Goal: Information Seeking & Learning: Learn about a topic

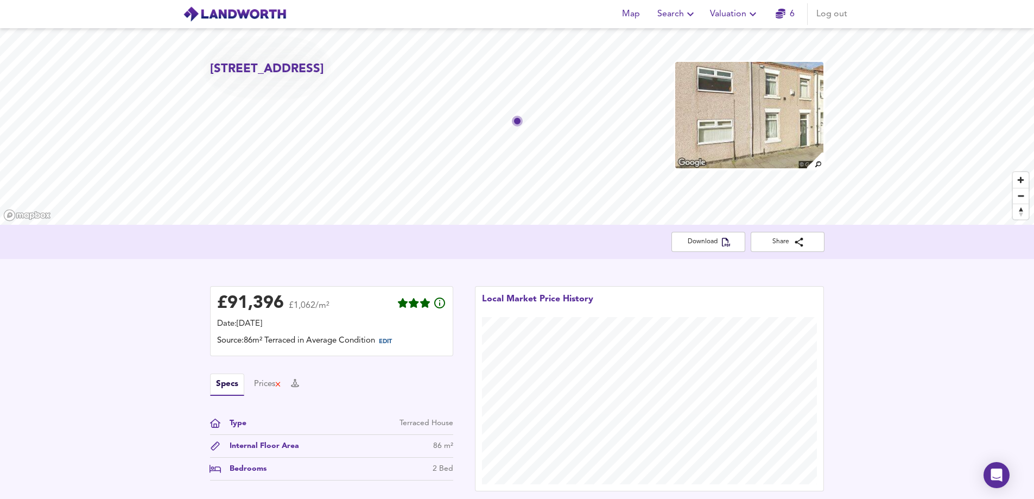
click at [685, 22] on button "Search" at bounding box center [677, 14] width 48 height 22
click at [673, 44] on li "New Search" at bounding box center [676, 39] width 107 height 20
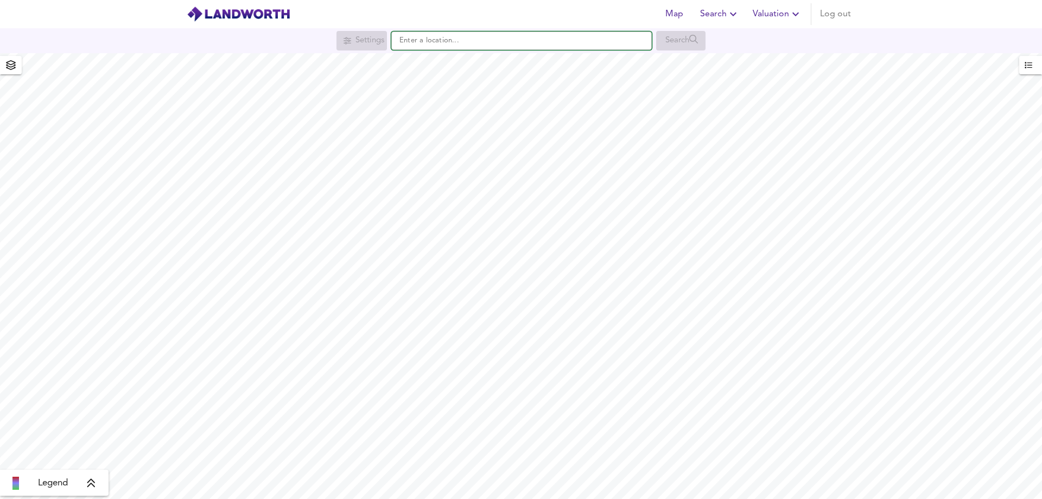
click at [425, 38] on input "text" at bounding box center [521, 40] width 260 height 18
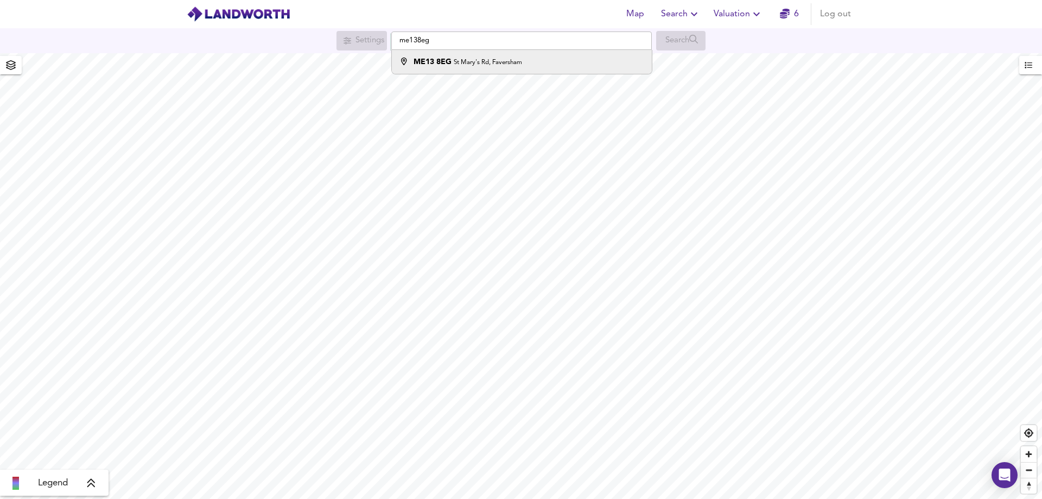
click at [423, 61] on strong "ME13 8EG" at bounding box center [433, 62] width 38 height 8
type input "[STREET_ADDRESS]"
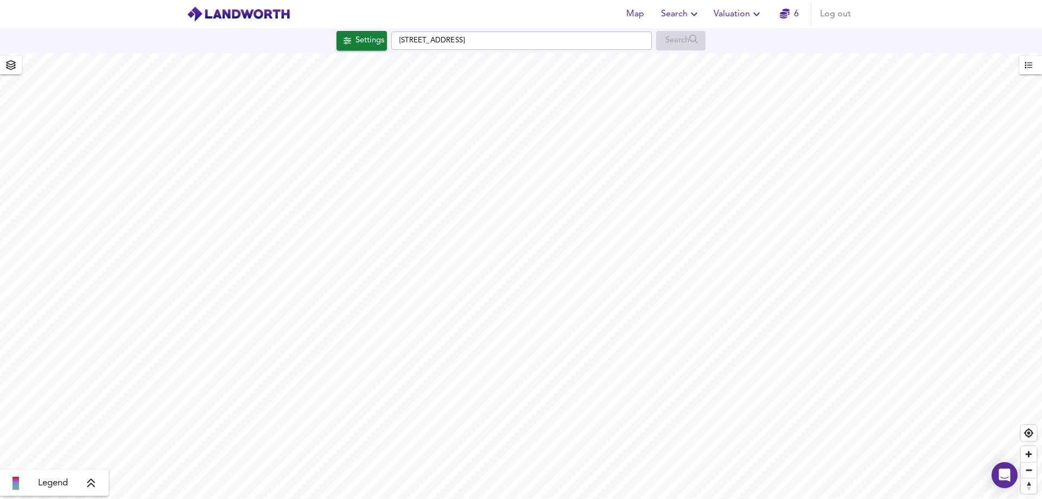
checkbox input "false"
checkbox input "true"
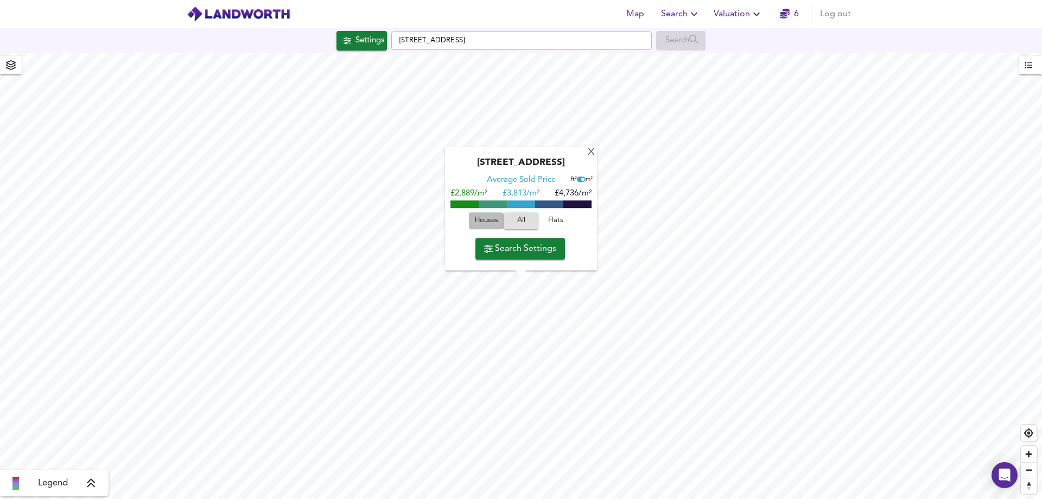
click at [484, 216] on span "Houses" at bounding box center [486, 221] width 29 height 12
click at [757, 13] on icon "button" at bounding box center [756, 14] width 13 height 13
click at [748, 56] on li "Valuation Report History" at bounding box center [738, 59] width 130 height 20
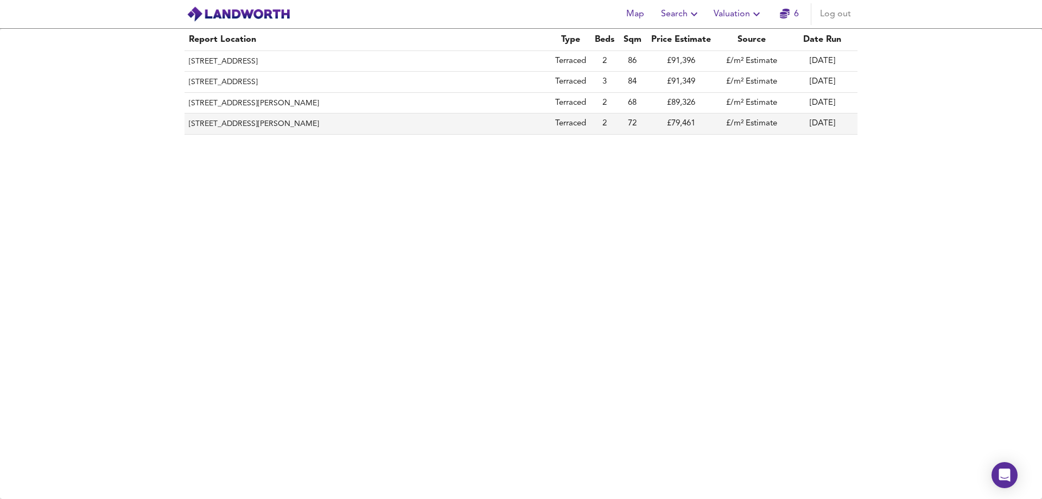
click at [258, 126] on th "71 Barningham Street, Darlington, DL3 6NT" at bounding box center [368, 123] width 366 height 21
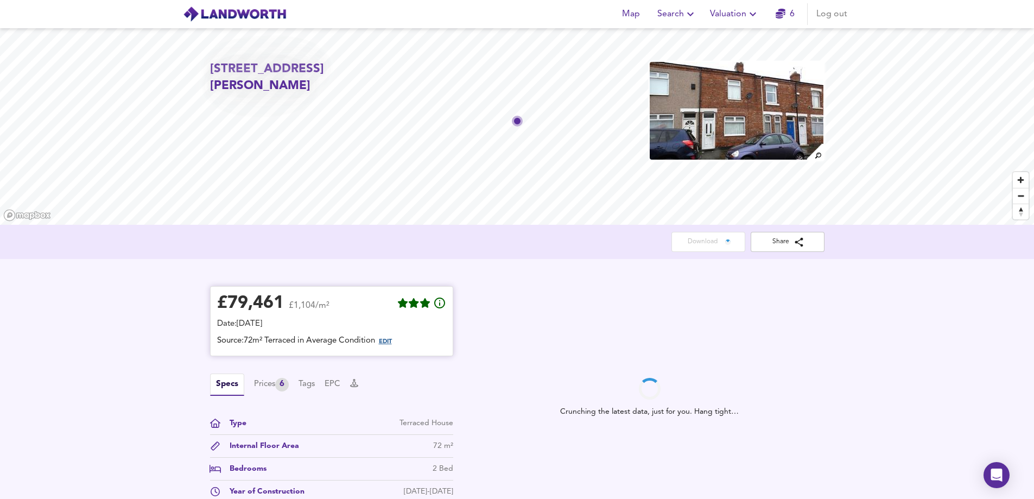
click at [391, 340] on span "EDIT" at bounding box center [385, 342] width 13 height 6
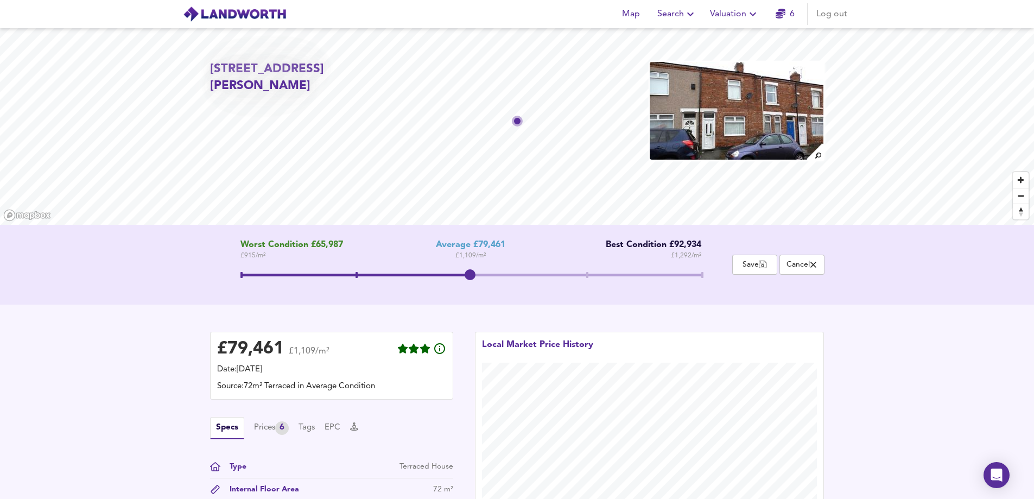
click at [355, 274] on span at bounding box center [355, 275] width 230 height 3
click at [471, 275] on span at bounding box center [472, 275] width 2 height 6
click at [739, 24] on button "Valuation" at bounding box center [735, 14] width 58 height 22
click at [735, 55] on li "Valuation Report History" at bounding box center [735, 59] width 130 height 20
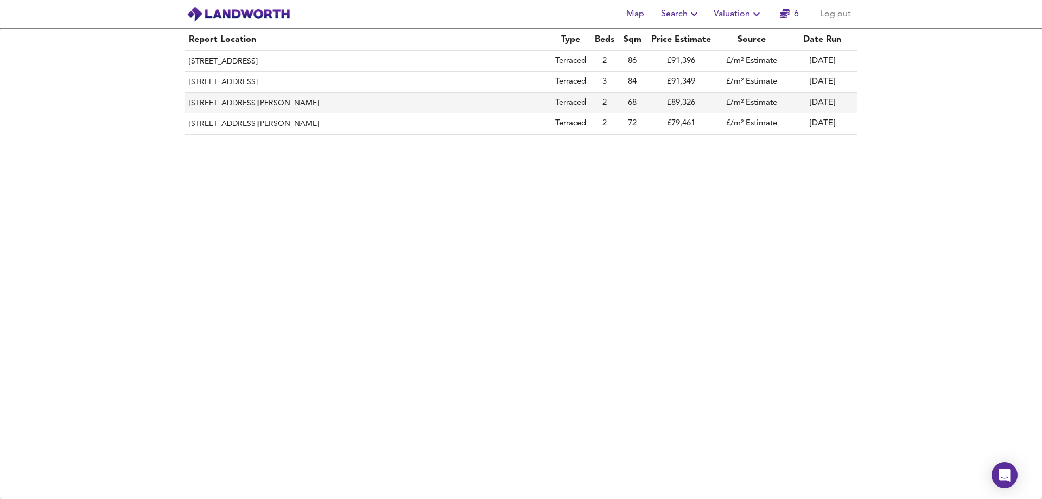
click at [268, 98] on th "38 Napier Street, Darlington, DL3 7DW" at bounding box center [368, 103] width 366 height 21
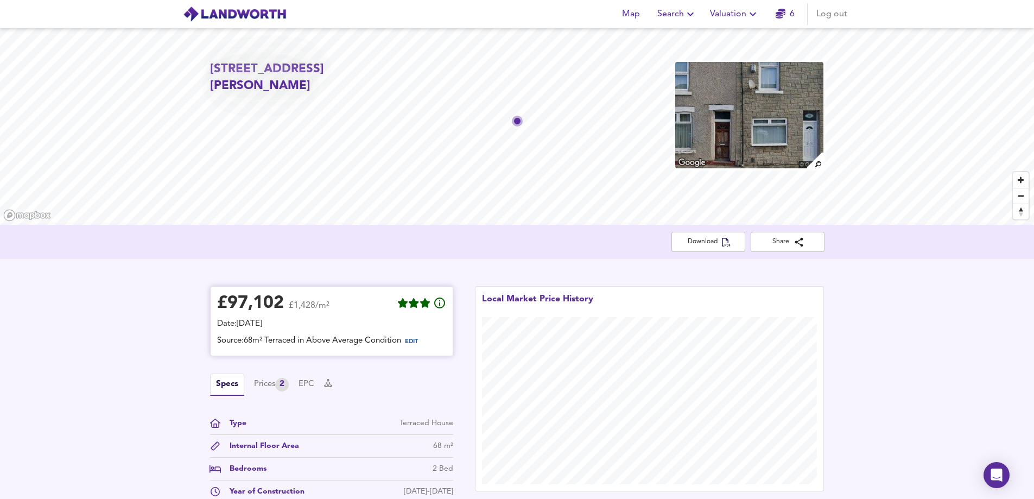
click at [418, 340] on span "EDIT" at bounding box center [411, 342] width 13 height 6
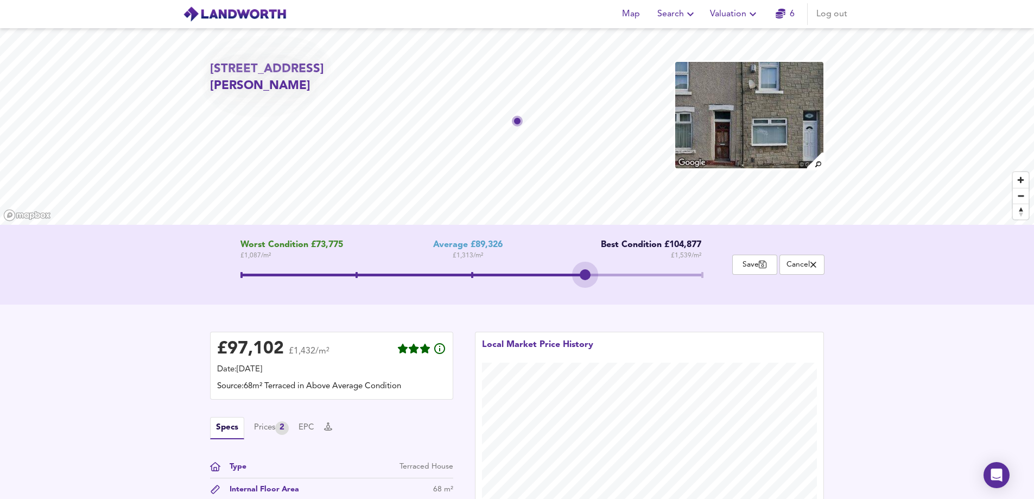
click at [584, 275] on span at bounding box center [470, 275] width 461 height 3
click at [747, 16] on icon "button" at bounding box center [752, 14] width 13 height 13
click at [702, 61] on li "Valuation Report History" at bounding box center [735, 59] width 130 height 20
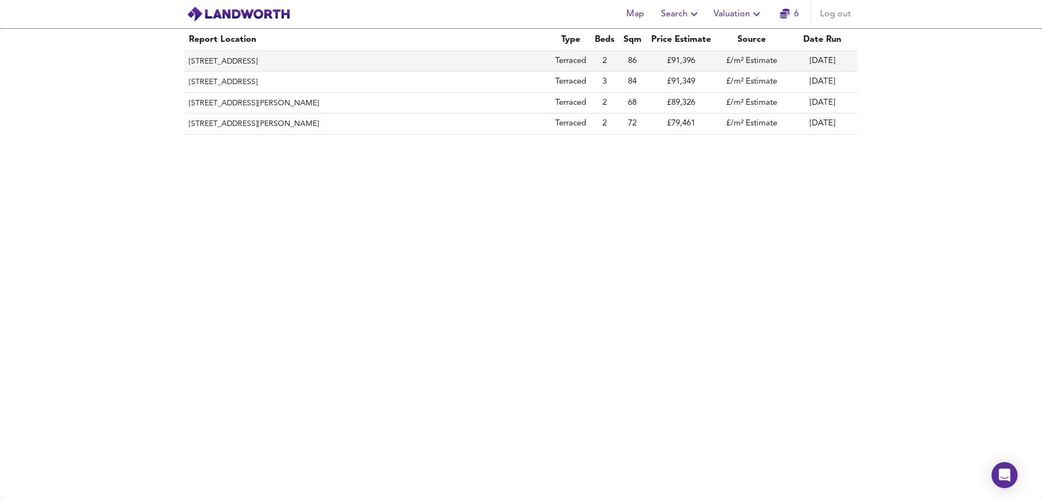
click at [257, 64] on th "57 Zetland Street, Darlington, DL3 0NF" at bounding box center [368, 61] width 366 height 21
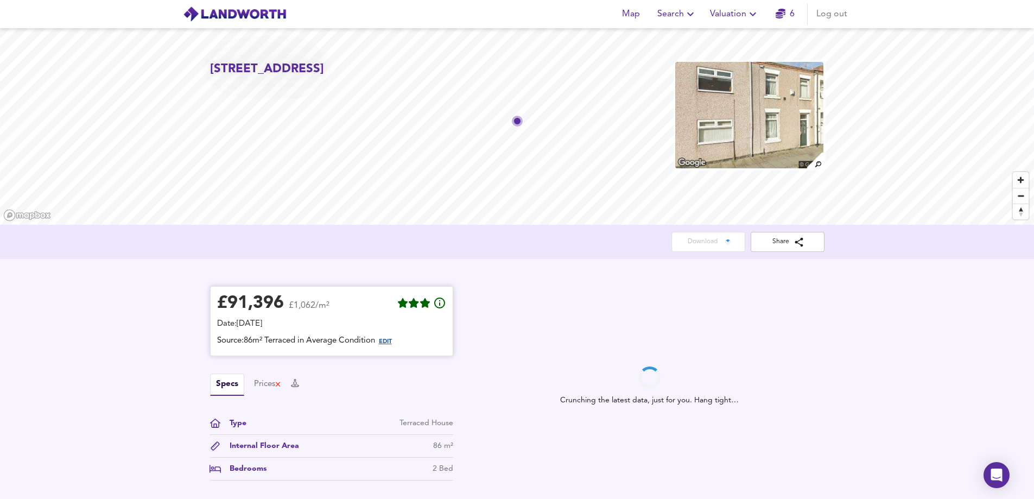
click at [389, 341] on span "EDIT" at bounding box center [385, 342] width 13 height 6
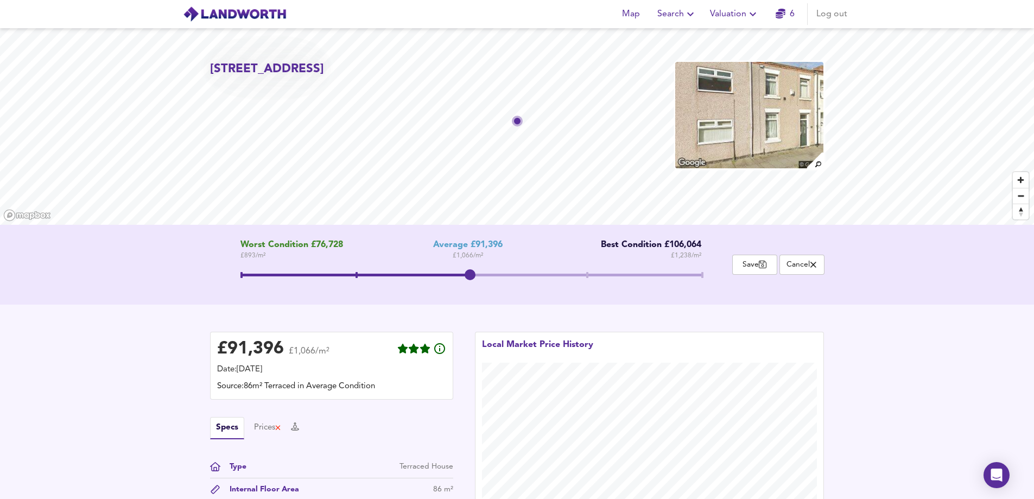
click at [361, 274] on span at bounding box center [355, 275] width 230 height 3
click at [747, 16] on icon "button" at bounding box center [752, 14] width 13 height 13
click at [725, 61] on li "Valuation Report History" at bounding box center [735, 59] width 130 height 20
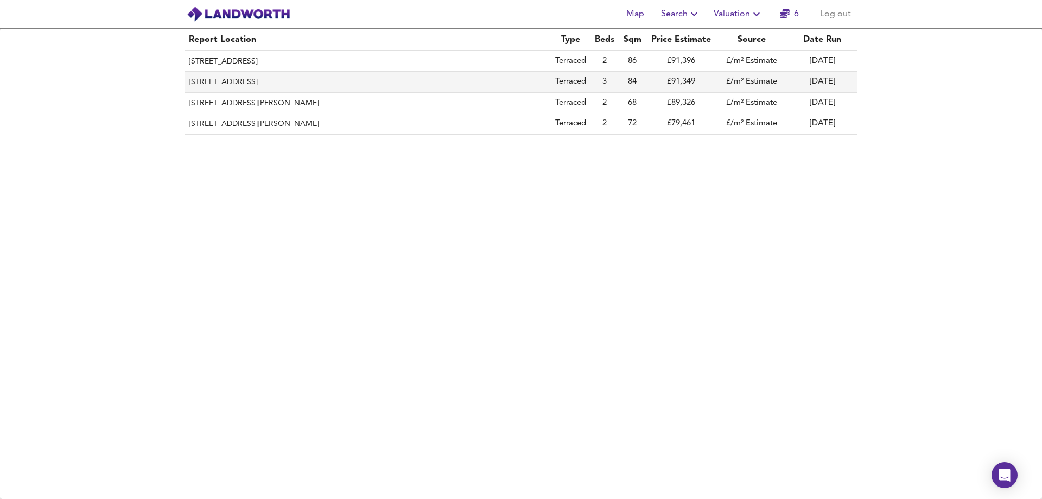
click at [240, 78] on th "106 Borough Road, Darlington, DL1 1SW" at bounding box center [368, 82] width 366 height 21
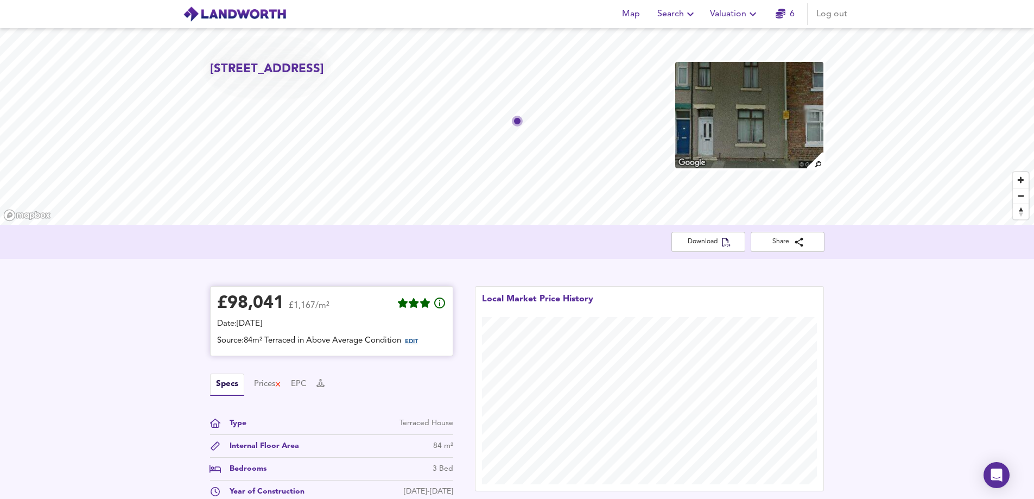
click at [413, 339] on span "EDIT" at bounding box center [411, 342] width 13 height 6
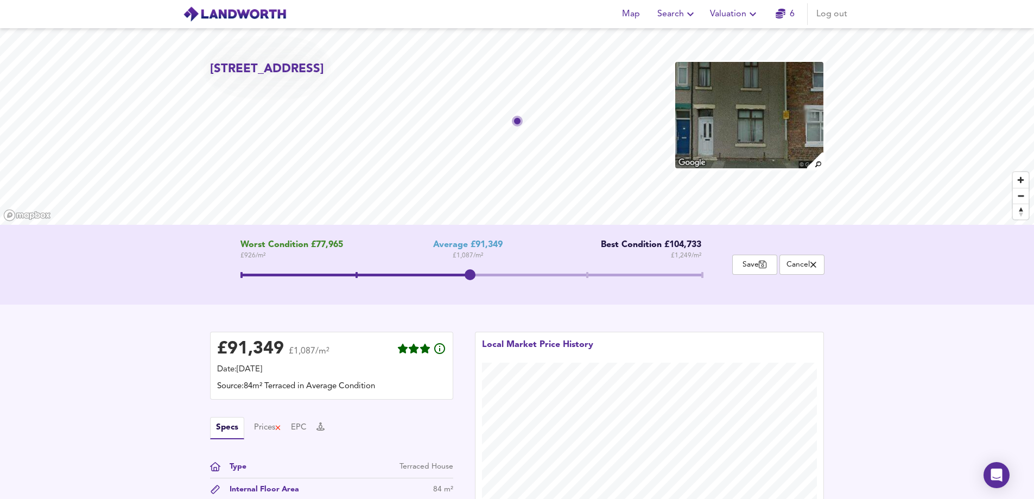
click at [587, 275] on span at bounding box center [587, 275] width 2 height 6
click at [691, 14] on icon "button" at bounding box center [690, 14] width 13 height 13
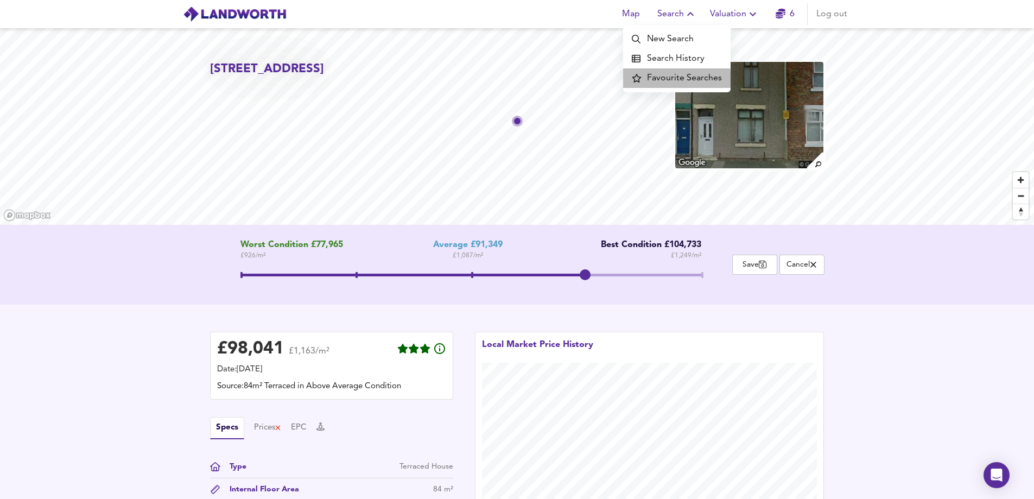
click at [671, 79] on li "Favourite Searches" at bounding box center [676, 78] width 107 height 20
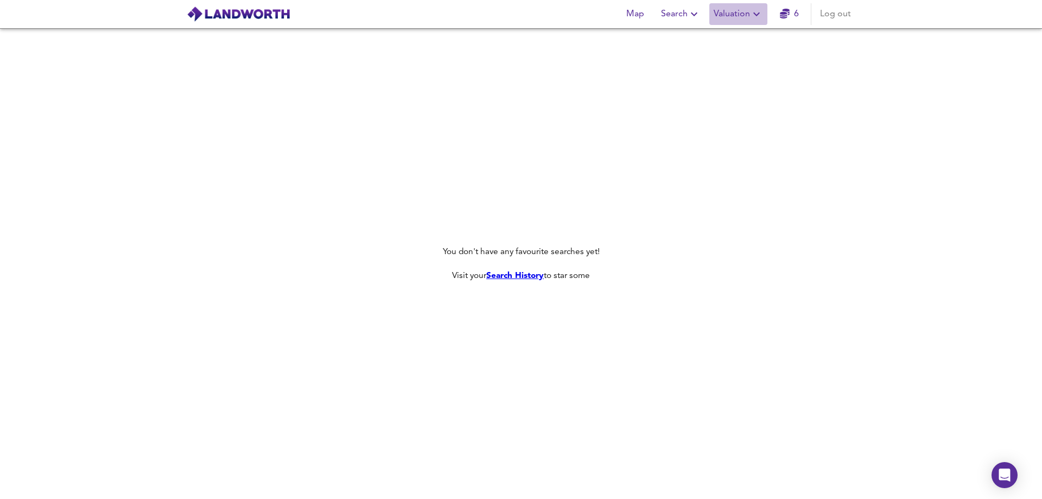
click at [746, 17] on span "Valuation" at bounding box center [738, 14] width 49 height 15
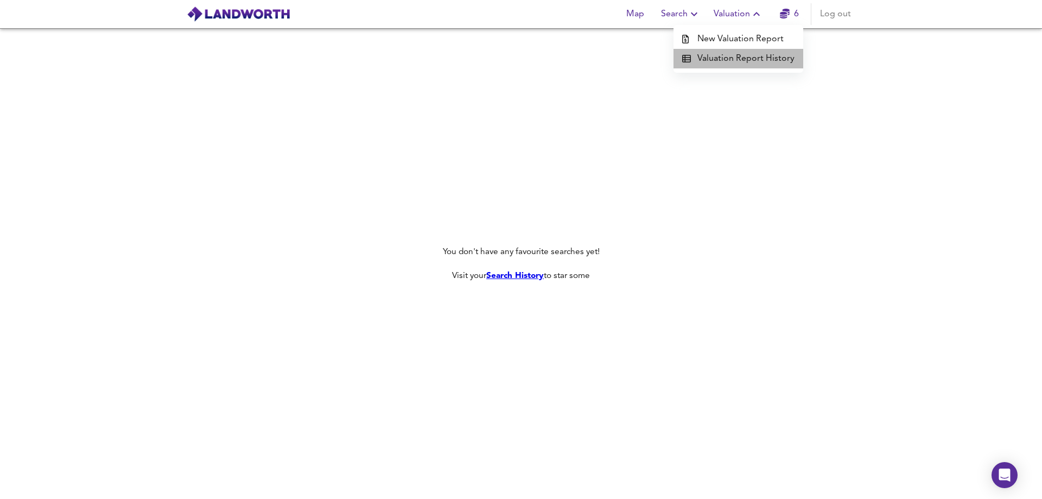
click at [751, 62] on li "Valuation Report History" at bounding box center [738, 59] width 130 height 20
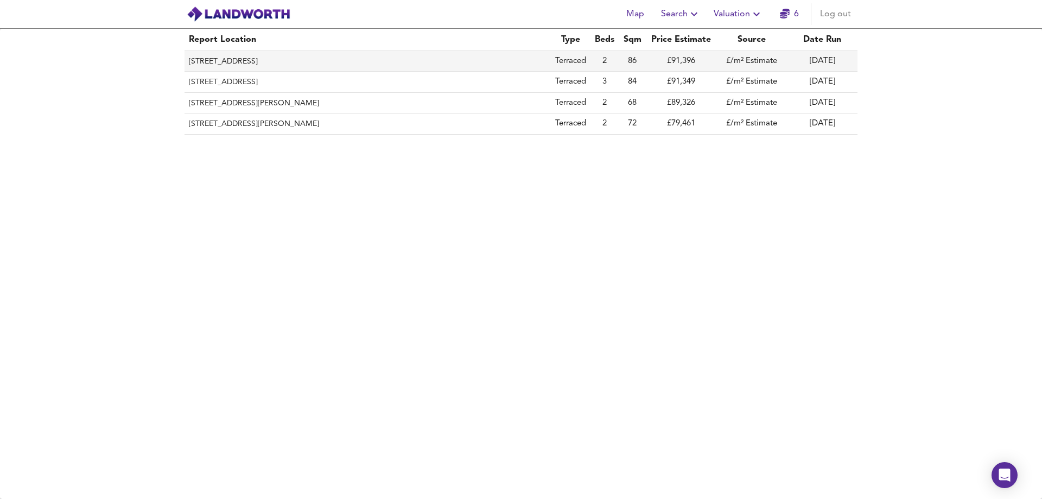
click at [258, 60] on th "57 Zetland Street, Darlington, DL3 0NF" at bounding box center [368, 61] width 366 height 21
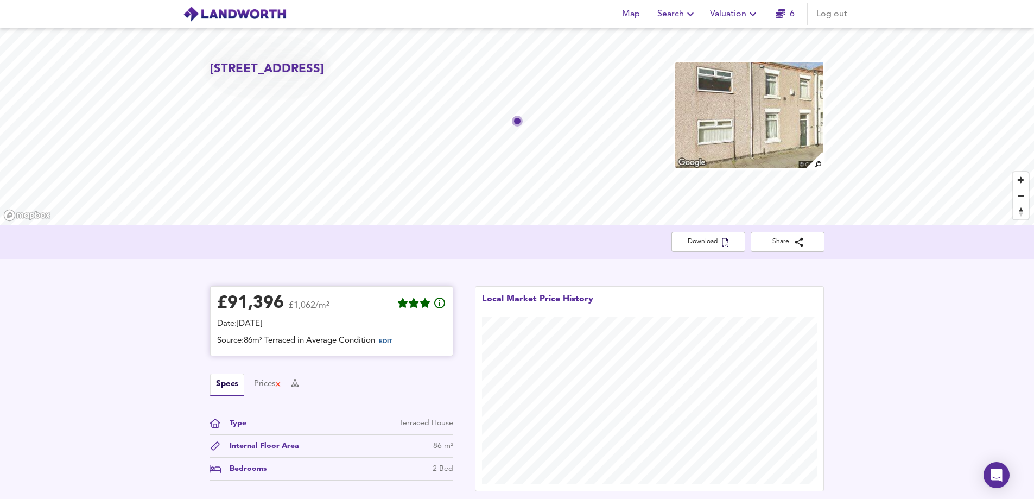
click at [391, 340] on span "EDIT" at bounding box center [385, 342] width 13 height 6
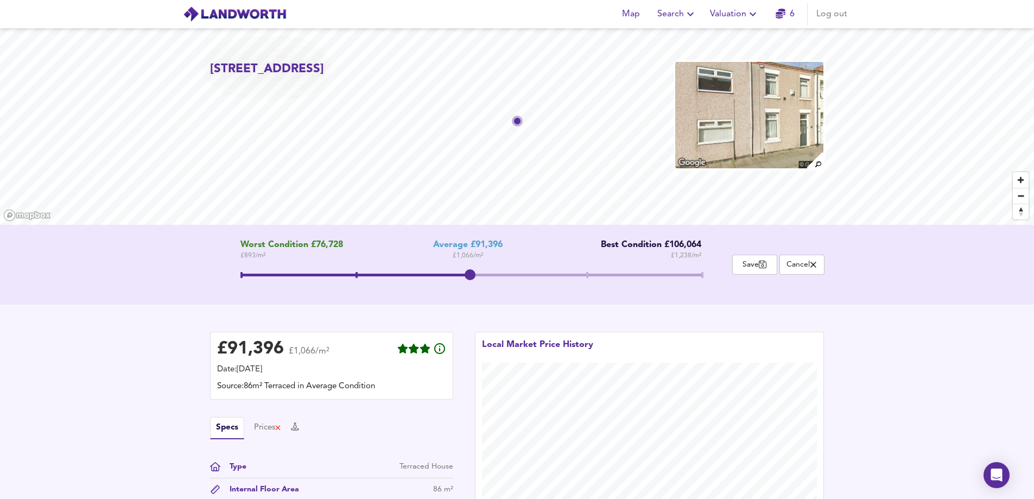
click at [685, 17] on icon "button" at bounding box center [690, 14] width 13 height 13
click at [748, 12] on icon "button" at bounding box center [752, 14] width 13 height 13
click at [729, 60] on li "Valuation Report History" at bounding box center [735, 59] width 130 height 20
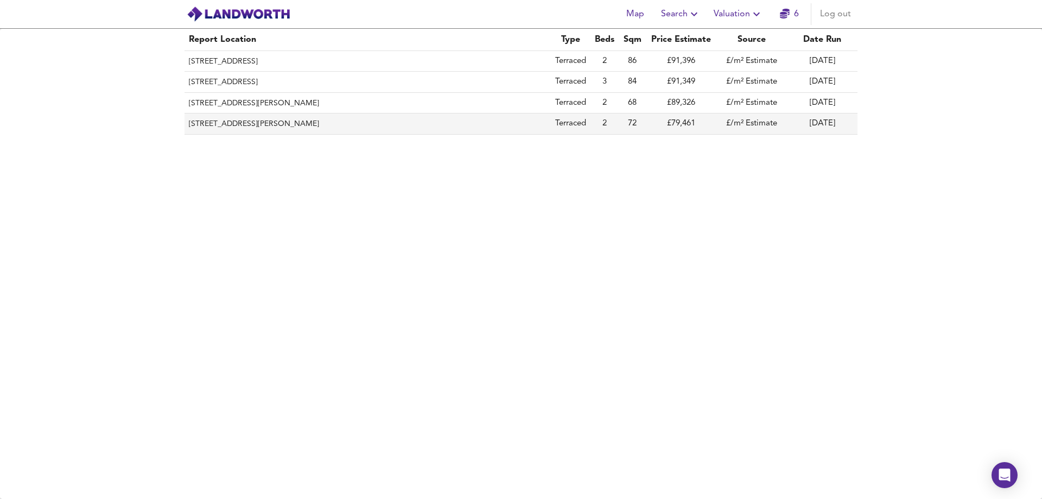
click at [278, 124] on th "71 Barningham Street, Darlington, DL3 6NT" at bounding box center [368, 123] width 366 height 21
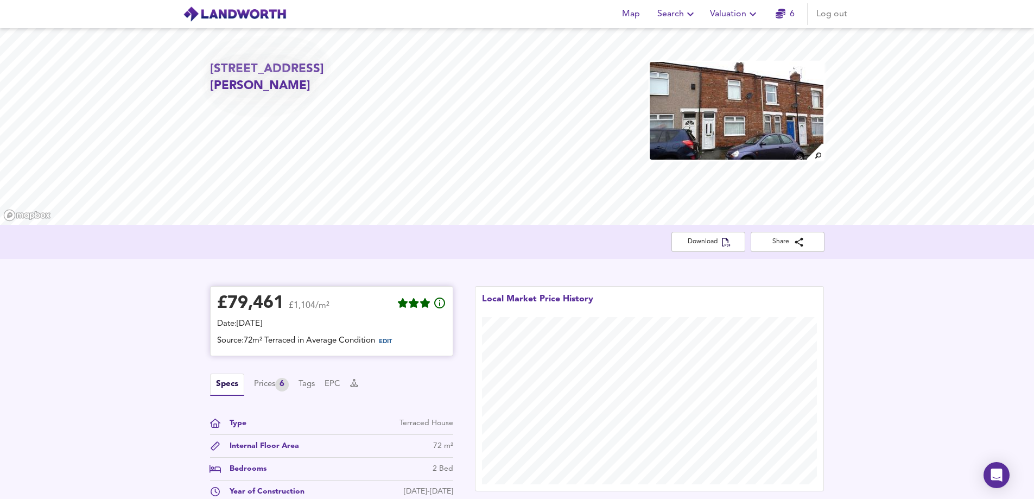
click at [387, 338] on span "EDIT" at bounding box center [389, 342] width 29 height 14
click at [391, 342] on span "EDIT" at bounding box center [385, 342] width 13 height 6
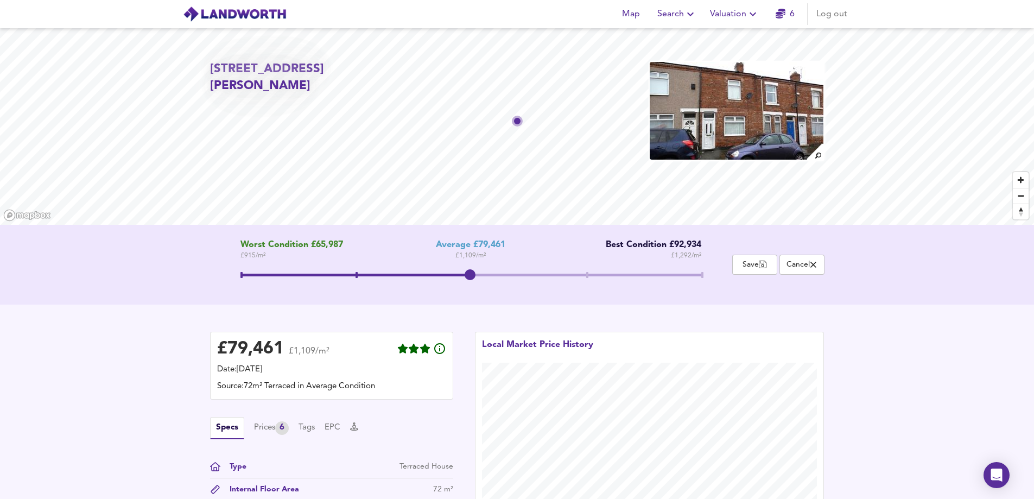
click at [682, 9] on span "Search" at bounding box center [677, 14] width 40 height 15
click at [666, 36] on li "New Search" at bounding box center [676, 39] width 107 height 20
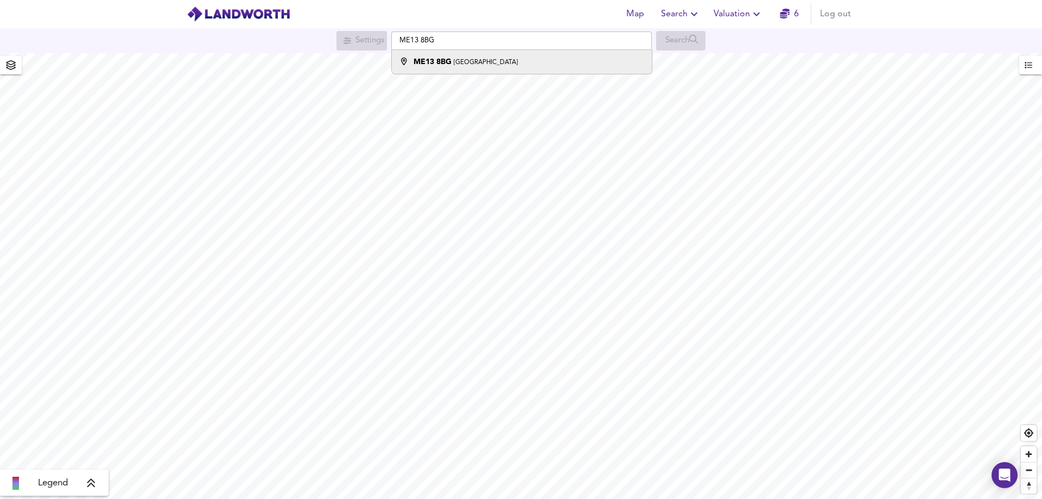
click at [477, 63] on small "[GEOGRAPHIC_DATA]" at bounding box center [486, 62] width 64 height 7
type input "[STREET_ADDRESS]"
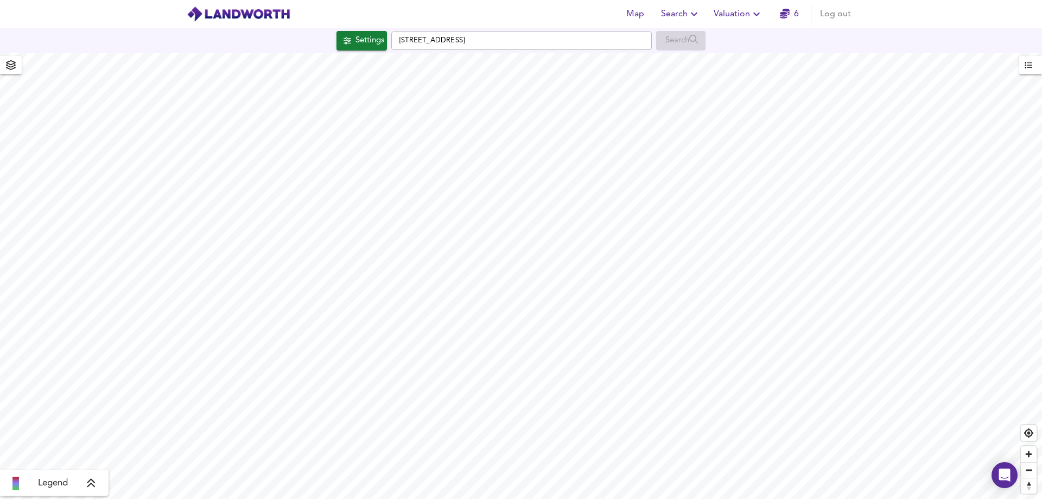
checkbox input "false"
checkbox input "true"
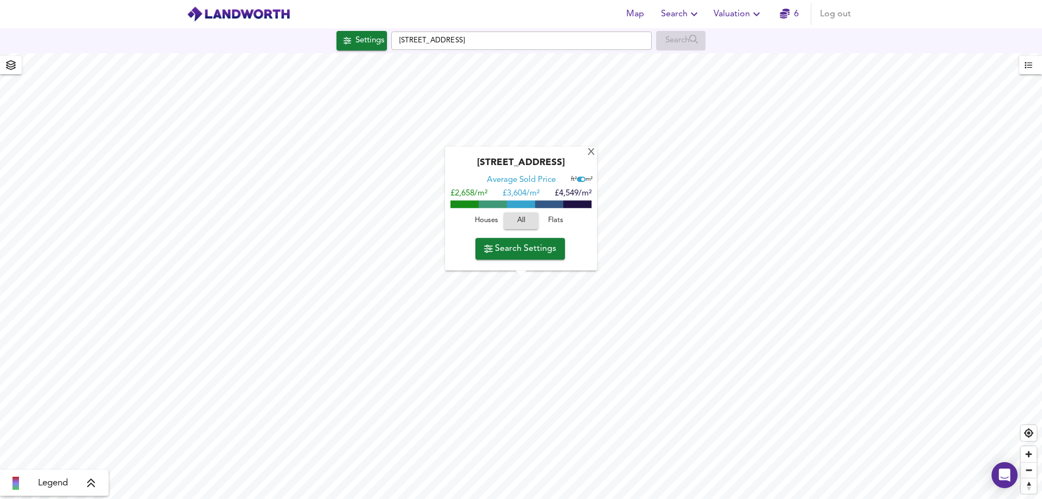
click at [490, 221] on span "Houses" at bounding box center [486, 221] width 29 height 12
drag, startPoint x: 563, startPoint y: 48, endPoint x: 395, endPoint y: 45, distance: 168.8
click at [395, 45] on input "[STREET_ADDRESS]" at bounding box center [521, 40] width 260 height 18
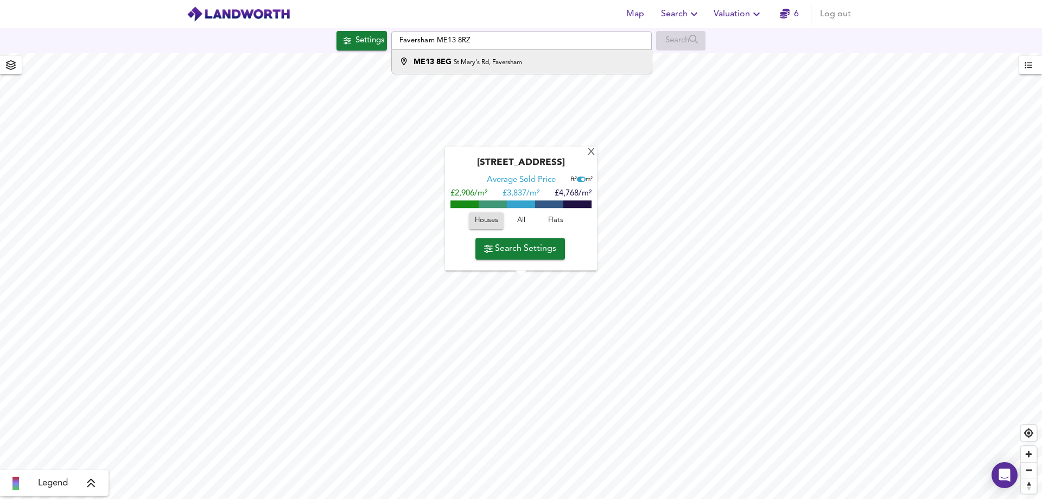
click at [442, 60] on strong "ME13 8EG" at bounding box center [433, 62] width 38 height 8
type input "[STREET_ADDRESS]"
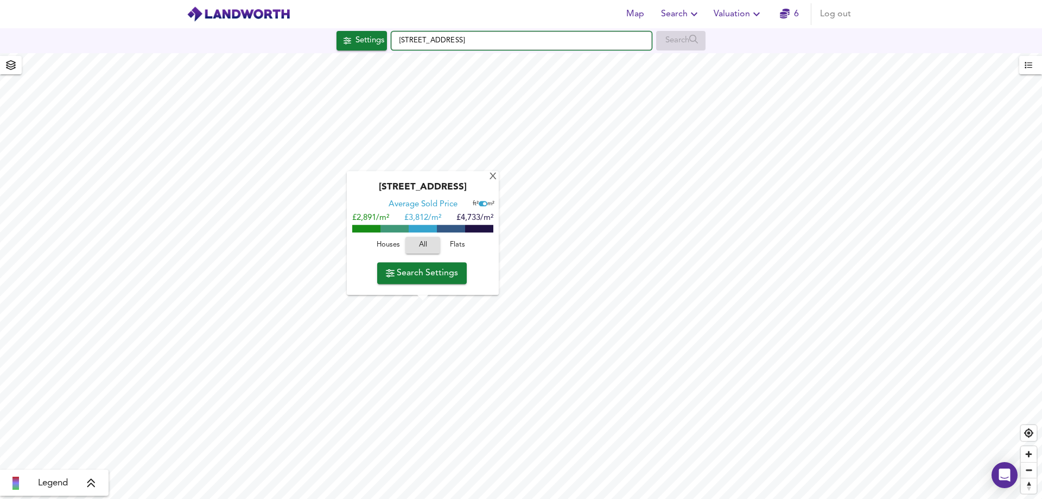
drag, startPoint x: 543, startPoint y: 41, endPoint x: 389, endPoint y: 43, distance: 154.2
click at [389, 43] on div "Settings [STREET_ADDRESS] Search" at bounding box center [521, 41] width 1042 height 20
type input "[STREET_ADDRESS]"
click at [526, 67] on div "[STREET_ADDRESS]" at bounding box center [519, 61] width 249 height 11
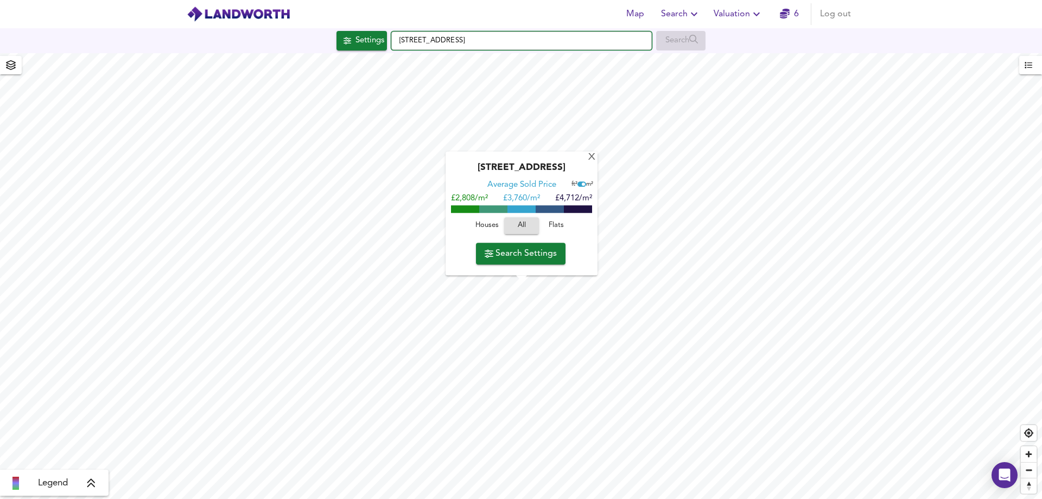
click at [315, 59] on div "Map Search Valuation 6 Log out Settings [STREET_ADDRESS] Search [GEOGRAPHIC_DAT…" at bounding box center [521, 249] width 1042 height 499
click at [459, 65] on small "[GEOGRAPHIC_DATA]" at bounding box center [486, 62] width 64 height 7
type input "[STREET_ADDRESS]"
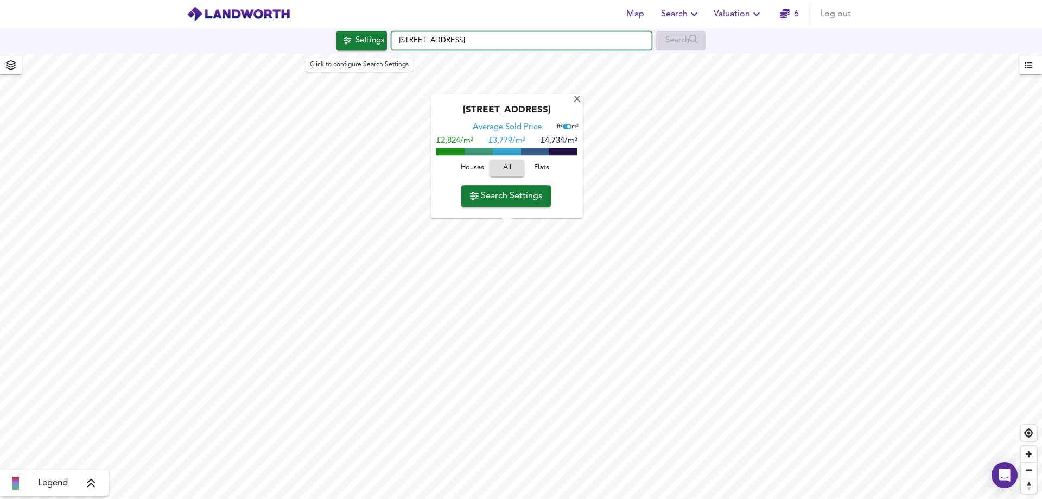
drag, startPoint x: 535, startPoint y: 39, endPoint x: 373, endPoint y: 41, distance: 161.7
click at [373, 41] on div "Settings [STREET_ADDRESS] Search" at bounding box center [521, 41] width 1042 height 20
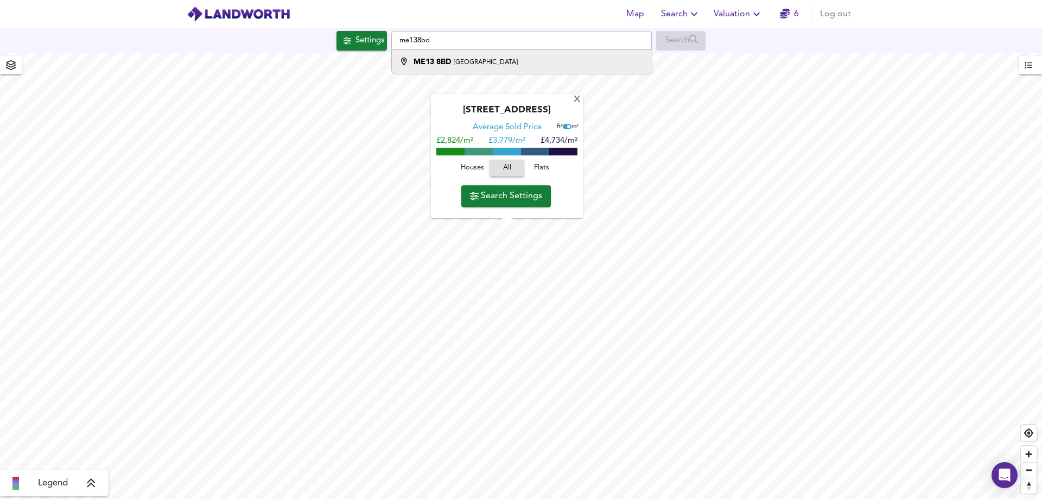
click at [459, 60] on small "[GEOGRAPHIC_DATA]" at bounding box center [486, 62] width 64 height 7
type input "[STREET_ADDRESS]"
